Goal: Information Seeking & Learning: Understand process/instructions

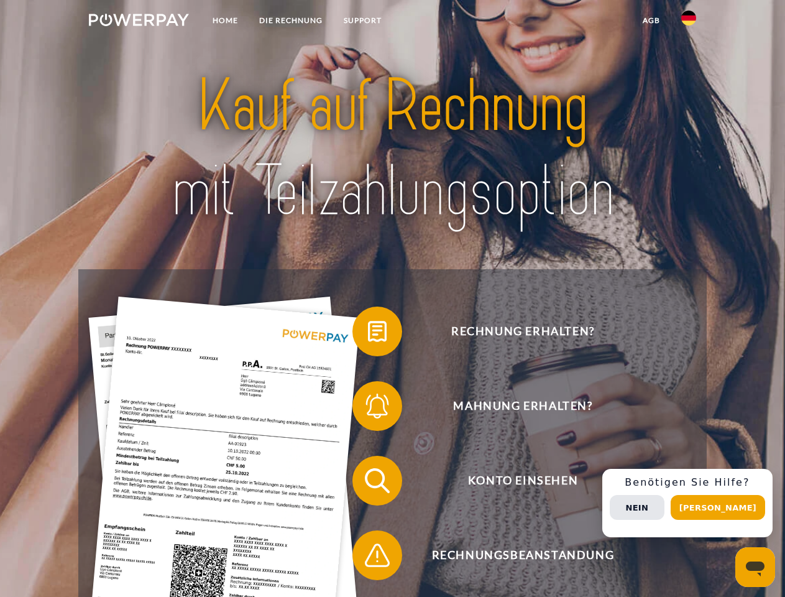
click at [139, 22] on img at bounding box center [139, 20] width 100 height 12
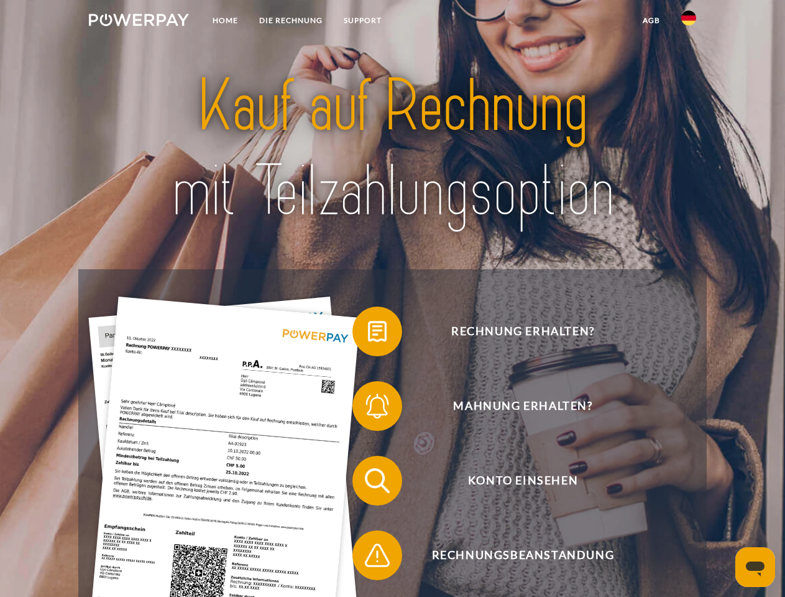
click at [689, 22] on img at bounding box center [689, 18] width 15 height 15
click at [651, 21] on link "agb" at bounding box center [651, 20] width 39 height 22
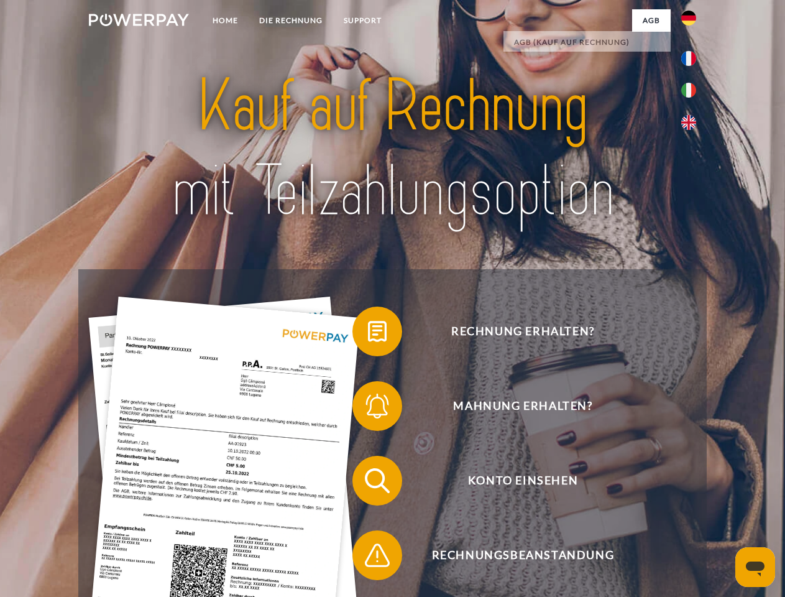
click at [368, 334] on span at bounding box center [359, 331] width 62 height 62
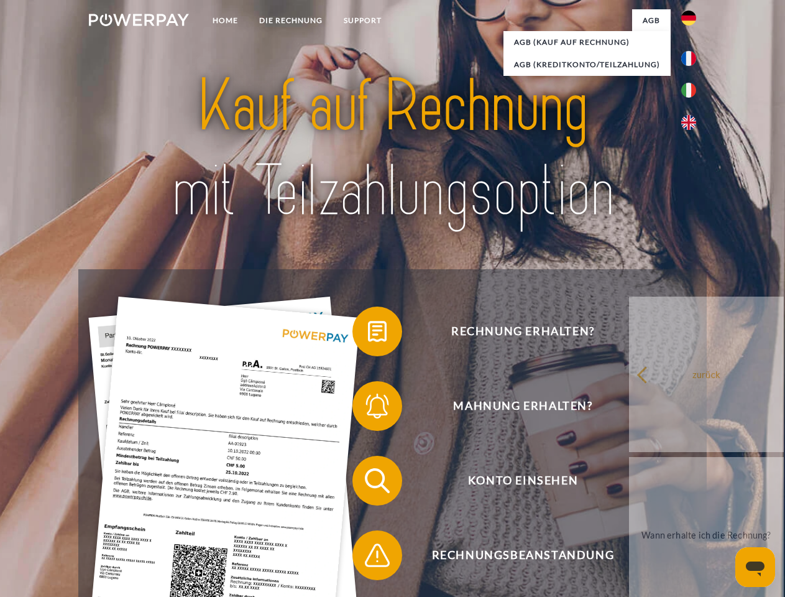
click at [368, 409] on span at bounding box center [359, 406] width 62 height 62
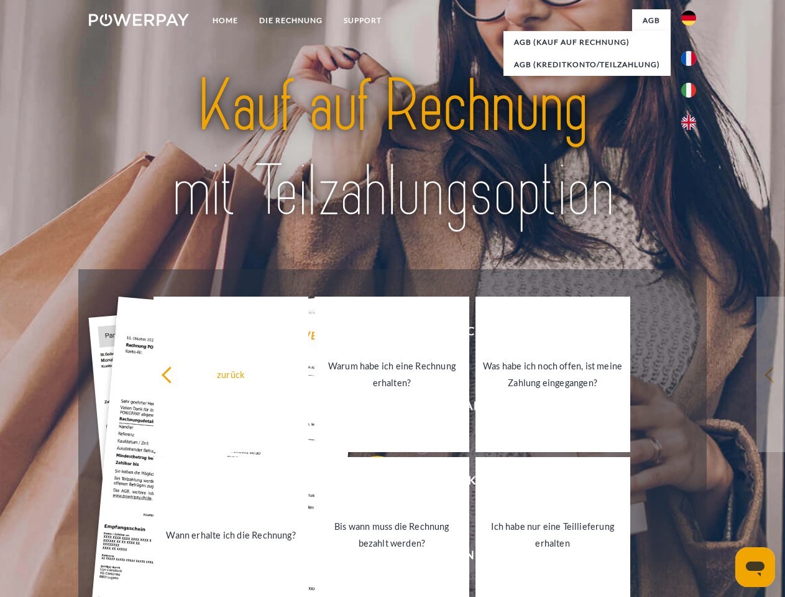
click at [368, 483] on link "Bis wann muss die Rechnung bezahlt werden?" at bounding box center [392, 534] width 155 height 155
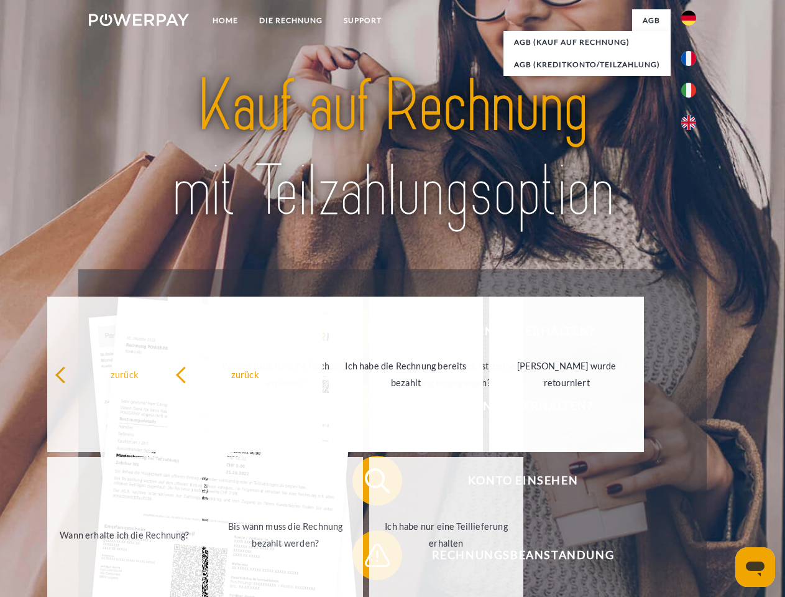
click at [368, 558] on span at bounding box center [359, 555] width 62 height 62
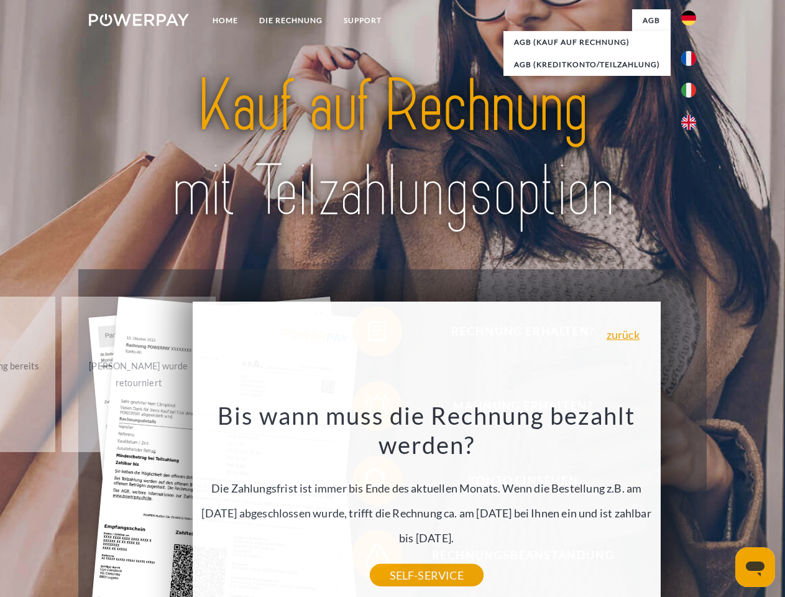
click at [692, 503] on div "Rechnung erhalten? Mahnung erhalten? Konto einsehen" at bounding box center [392, 518] width 628 height 498
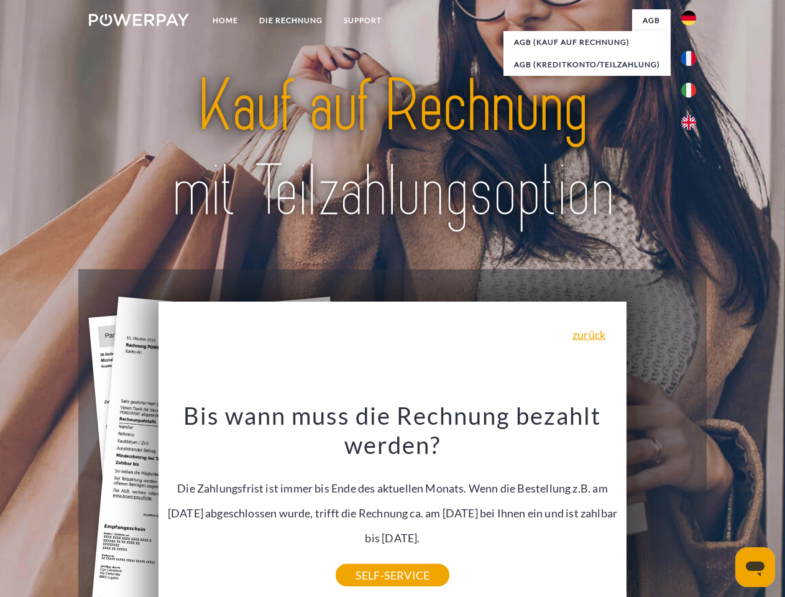
click at [662, 506] on span "Konto einsehen" at bounding box center [523, 481] width 305 height 50
click at [723, 507] on header "Home DIE RECHNUNG SUPPORT" at bounding box center [392, 429] width 785 height 859
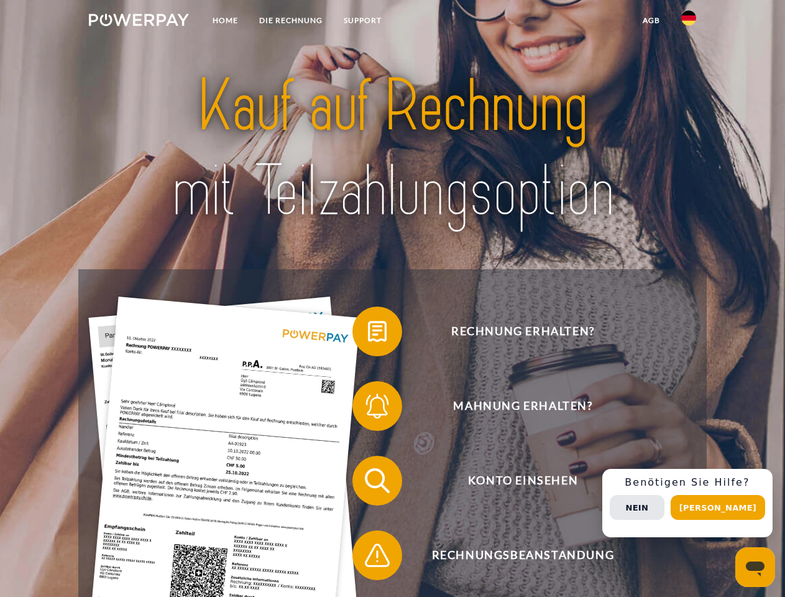
click at [139, 22] on img at bounding box center [139, 20] width 100 height 12
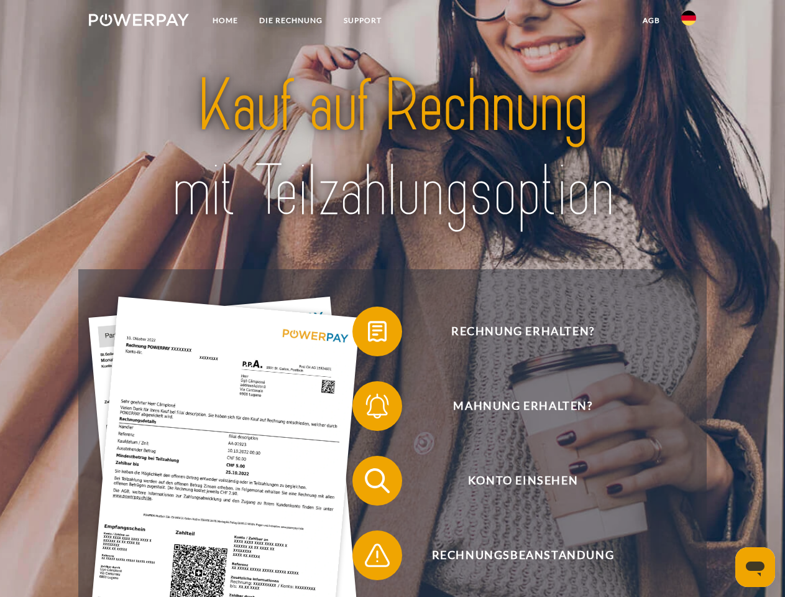
click at [689, 22] on img at bounding box center [689, 18] width 15 height 15
click at [651, 21] on link "agb" at bounding box center [651, 20] width 39 height 22
click at [368, 334] on span at bounding box center [359, 331] width 62 height 62
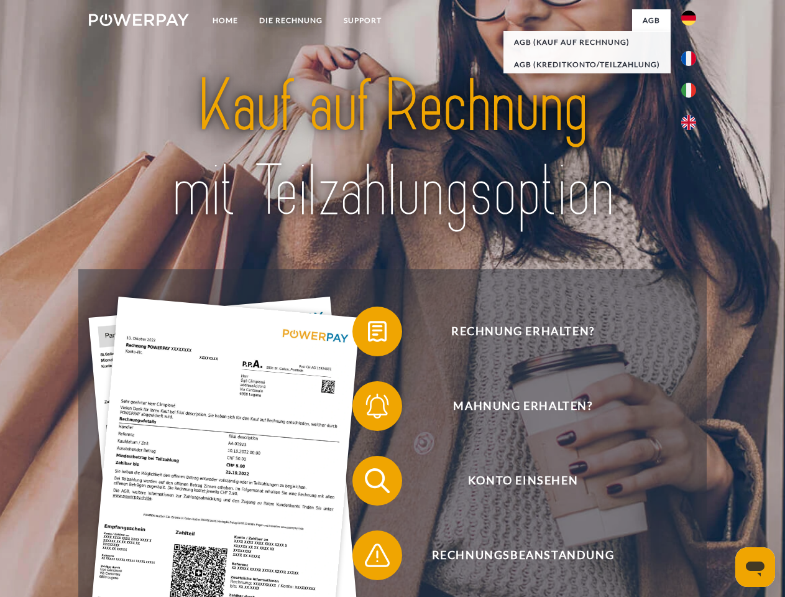
click at [368, 409] on span at bounding box center [359, 406] width 62 height 62
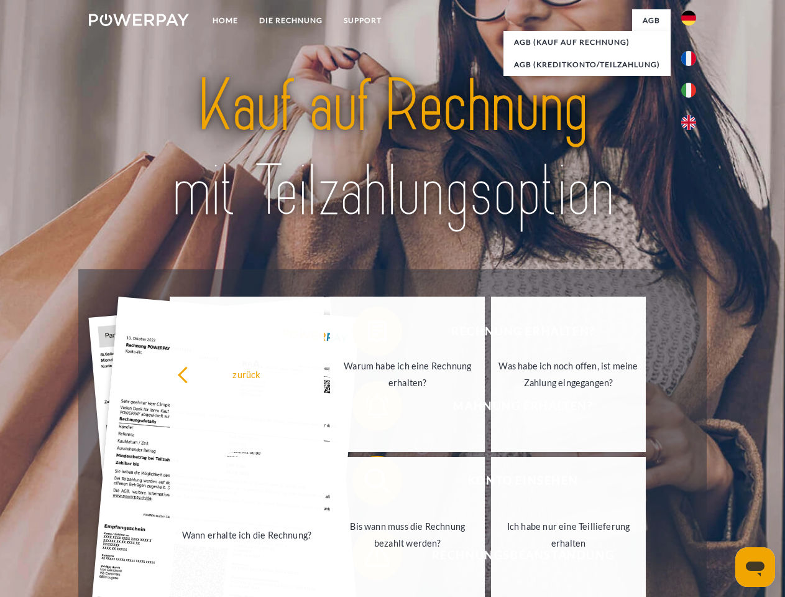
click at [368, 483] on link "Bis wann muss die Rechnung bezahlt werden?" at bounding box center [407, 534] width 155 height 155
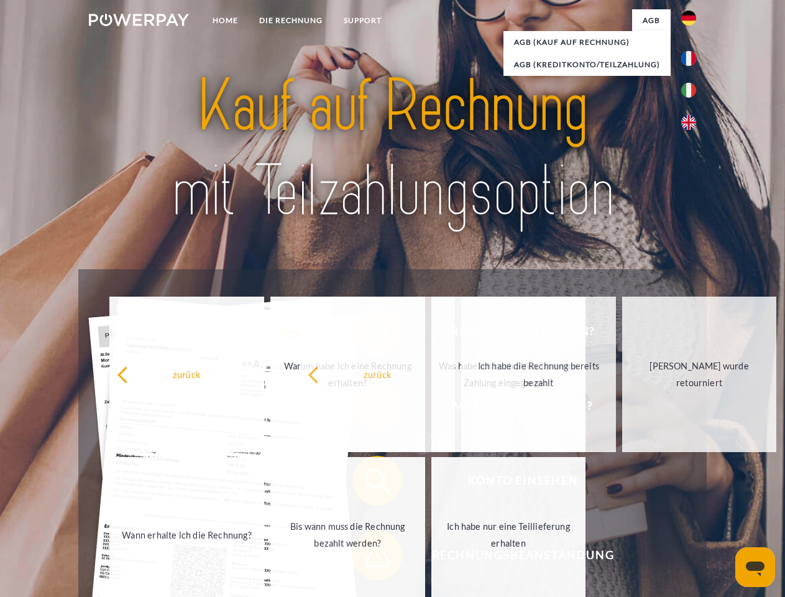
click at [368, 558] on span at bounding box center [359, 555] width 62 height 62
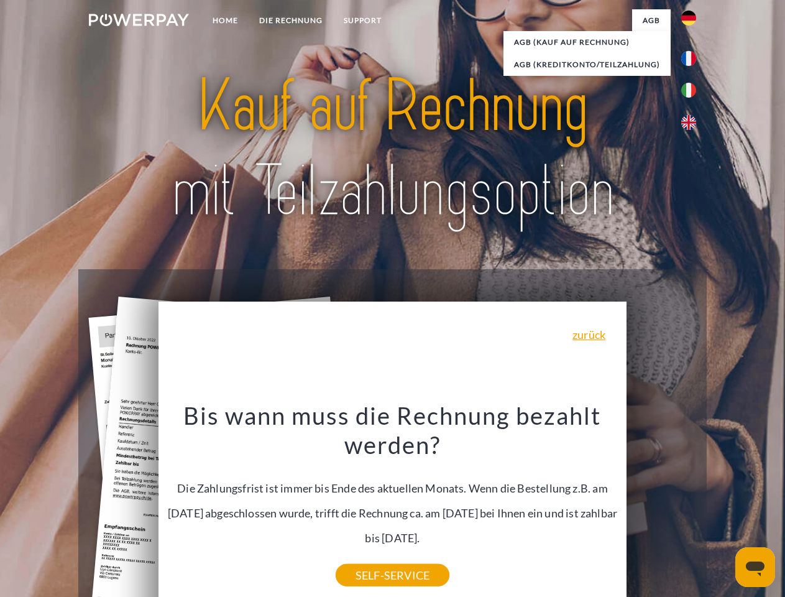
click at [692, 503] on div "Rechnung erhalten? Mahnung erhalten? Konto einsehen" at bounding box center [392, 518] width 628 height 498
click at [662, 506] on span "Konto einsehen" at bounding box center [523, 481] width 305 height 50
click at [723, 507] on header "Home DIE RECHNUNG SUPPORT" at bounding box center [392, 429] width 785 height 859
